Goal: Check status

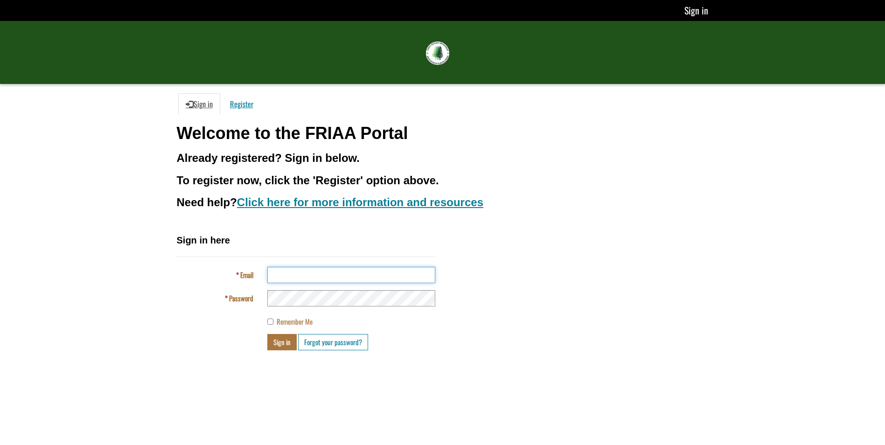
click at [303, 274] on input "Email" at bounding box center [351, 275] width 168 height 16
type input "**********"
click at [286, 345] on button "Sign in" at bounding box center [281, 342] width 29 height 16
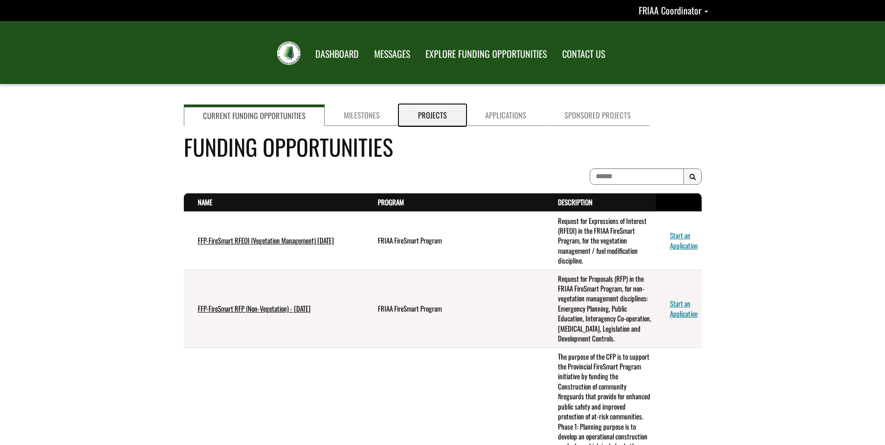
click at [432, 117] on link "Projects" at bounding box center [432, 115] width 67 height 21
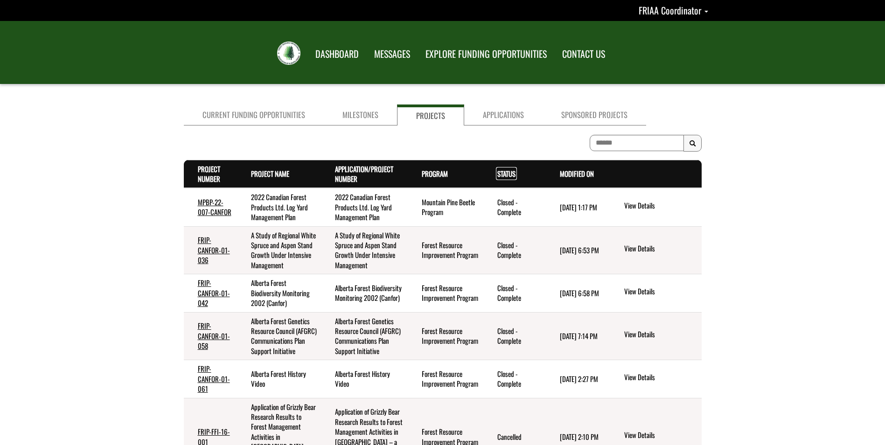
click at [494, 176] on th "Status . sort descending" at bounding box center [514, 174] width 63 height 28
click at [511, 176] on link "Status . sort descending" at bounding box center [506, 173] width 18 height 10
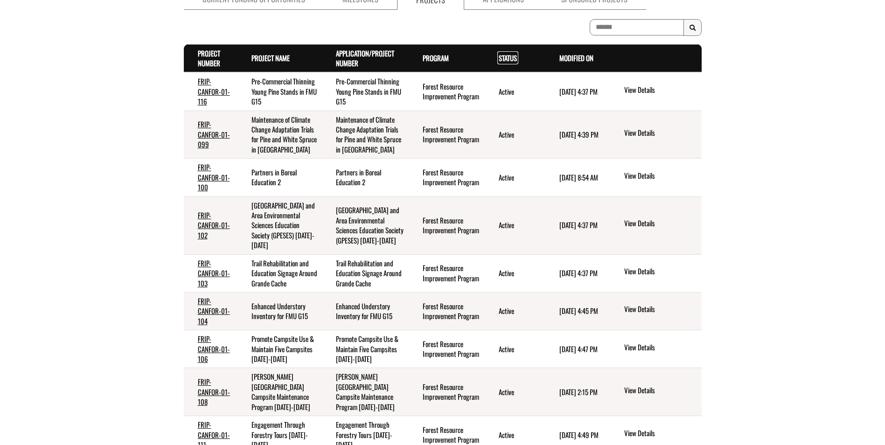
scroll to position [212, 0]
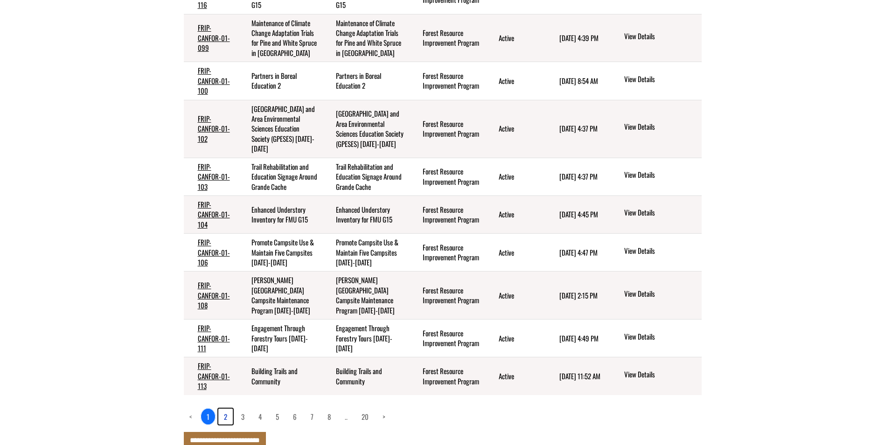
click at [228, 409] on link "2" at bounding box center [225, 417] width 14 height 16
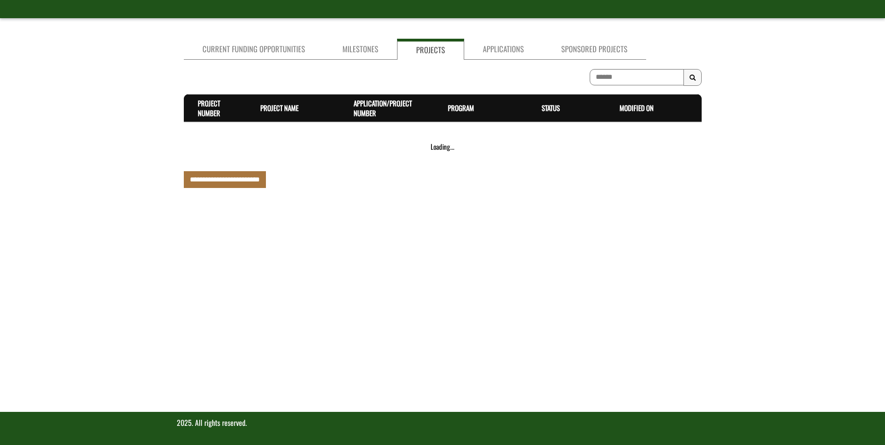
scroll to position [203, 0]
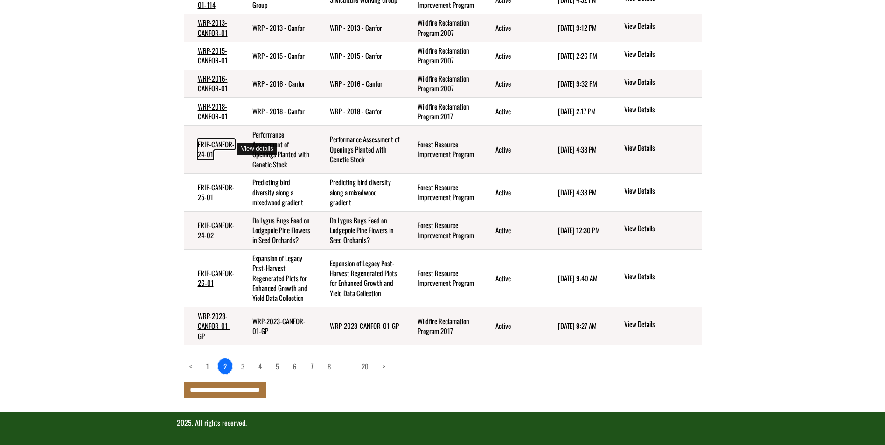
click at [207, 149] on link "FRIP-CANFOR-24-01" at bounding box center [216, 149] width 37 height 20
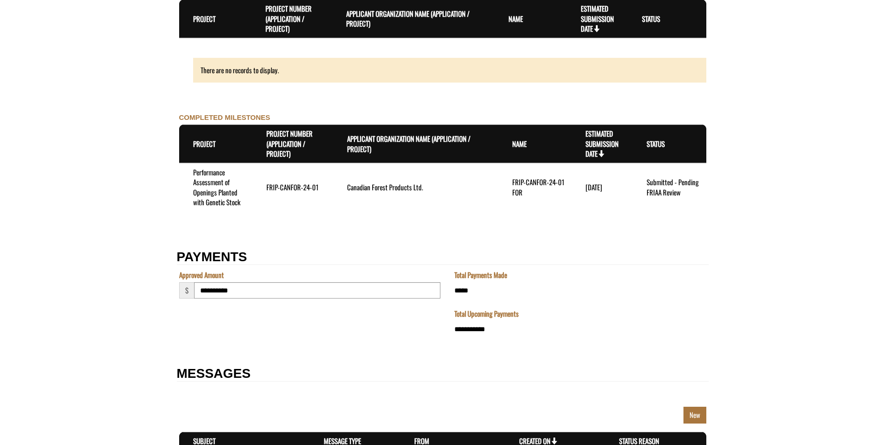
scroll to position [1120, 0]
